Goal: Information Seeking & Learning: Learn about a topic

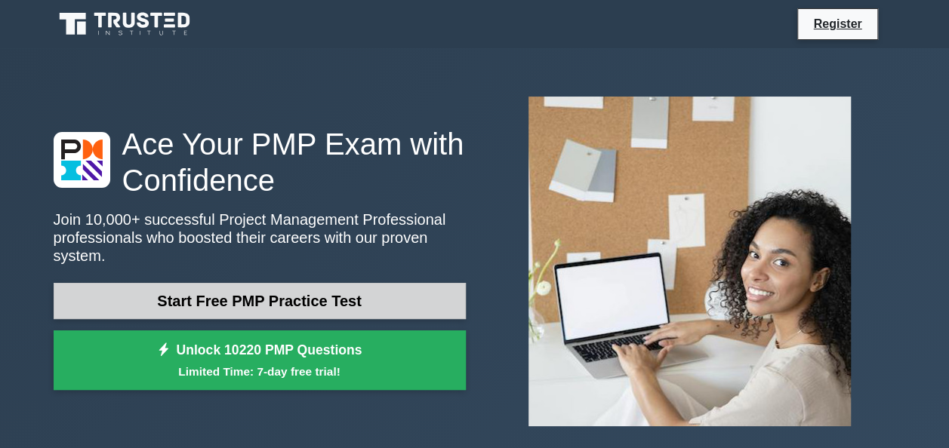
drag, startPoint x: 0, startPoint y: 0, endPoint x: 240, endPoint y: 307, distance: 389.4
click at [240, 307] on link "Start Free PMP Practice Test" at bounding box center [260, 301] width 412 height 36
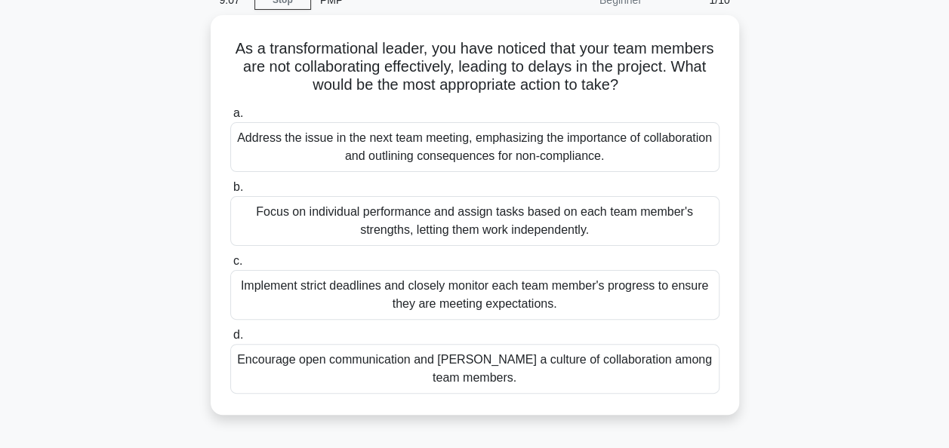
scroll to position [74, 0]
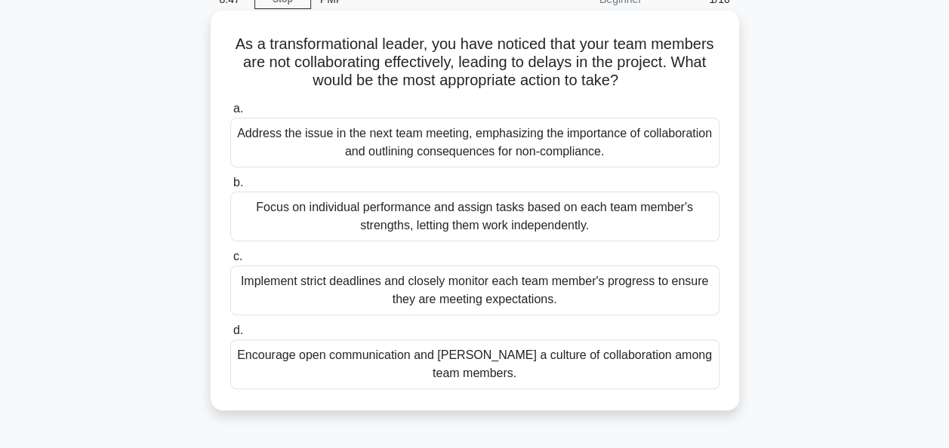
click at [402, 149] on div "Address the issue in the next team meeting, emphasizing the importance of colla…" at bounding box center [474, 143] width 489 height 50
click at [230, 114] on input "a. Address the issue in the next team meeting, emphasizing the importance of co…" at bounding box center [230, 109] width 0 height 10
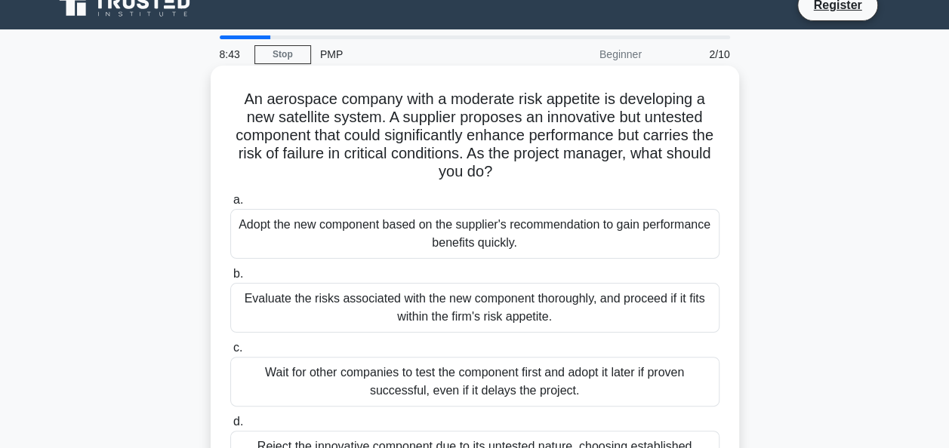
scroll to position [20, 0]
